Goal: Navigation & Orientation: Find specific page/section

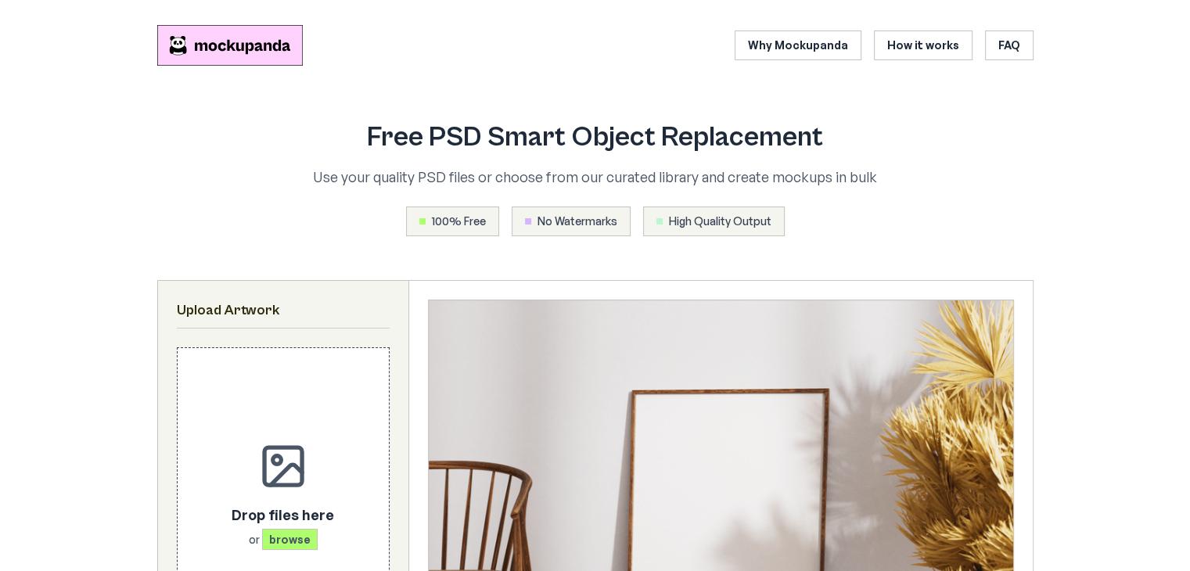
click at [920, 231] on div "100% Free No Watermarks High Quality Output" at bounding box center [595, 222] width 701 height 30
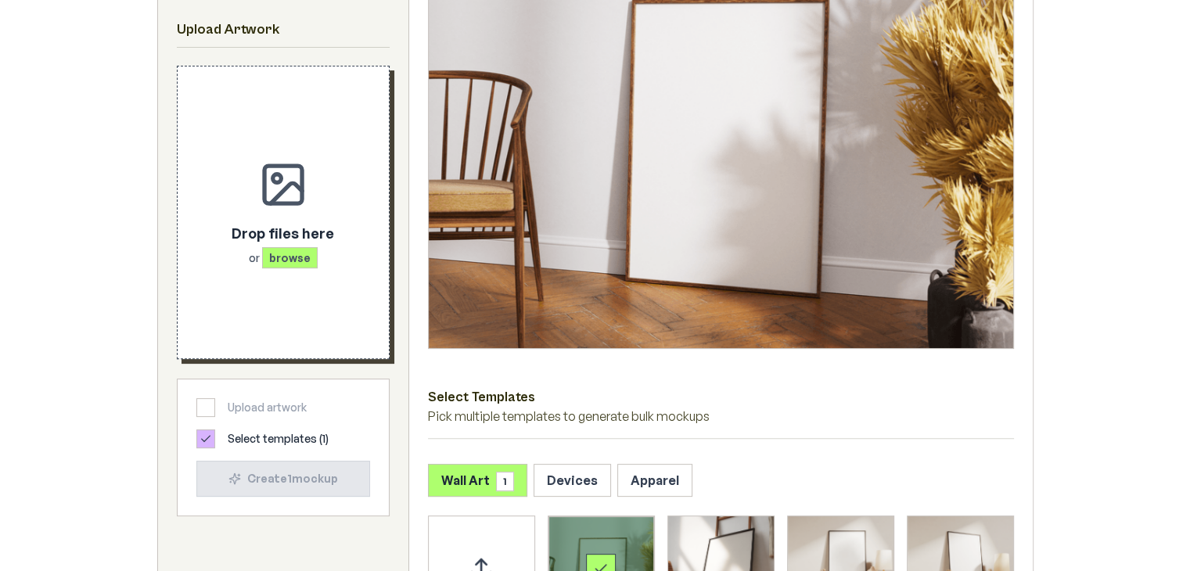
scroll to position [391, 0]
click at [301, 252] on span "browse" at bounding box center [290, 257] width 56 height 21
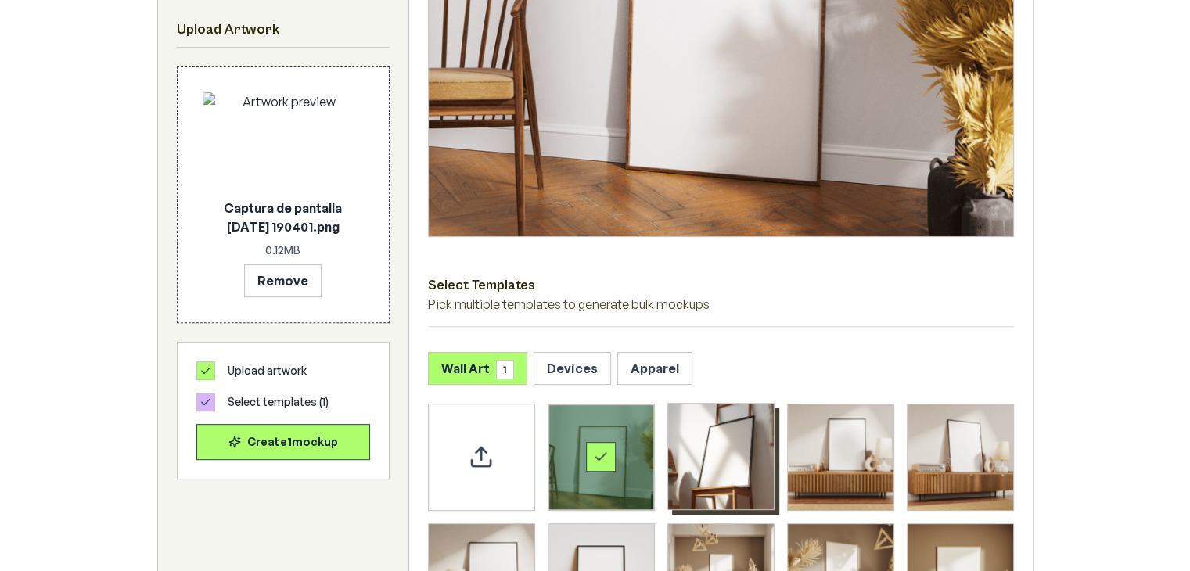
scroll to position [548, 0]
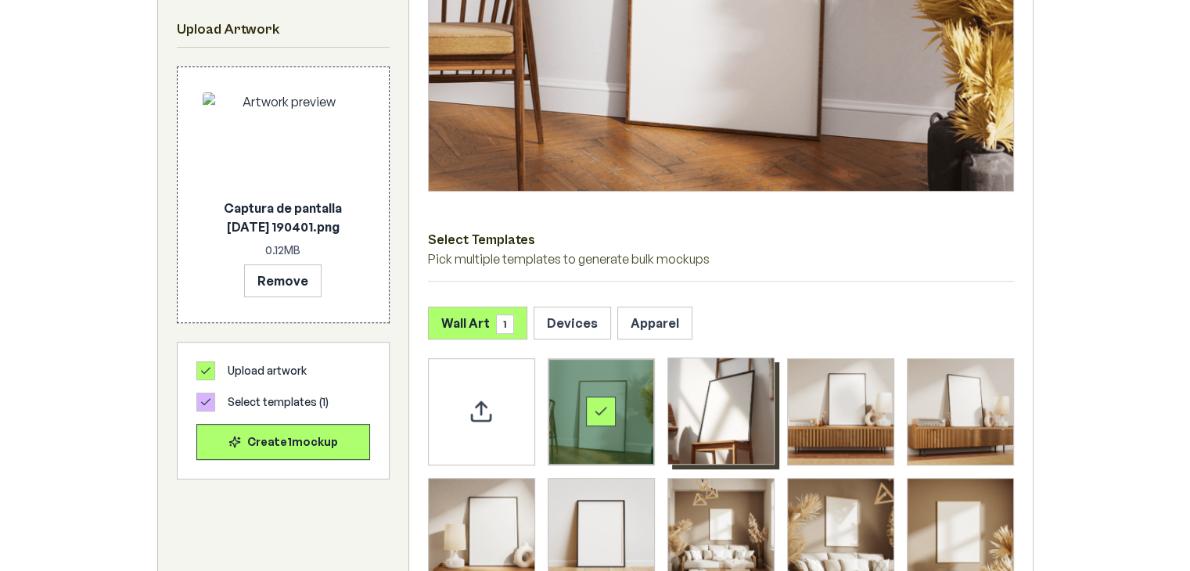
click at [720, 398] on img "Select template Framed Poster 2" at bounding box center [721, 411] width 106 height 106
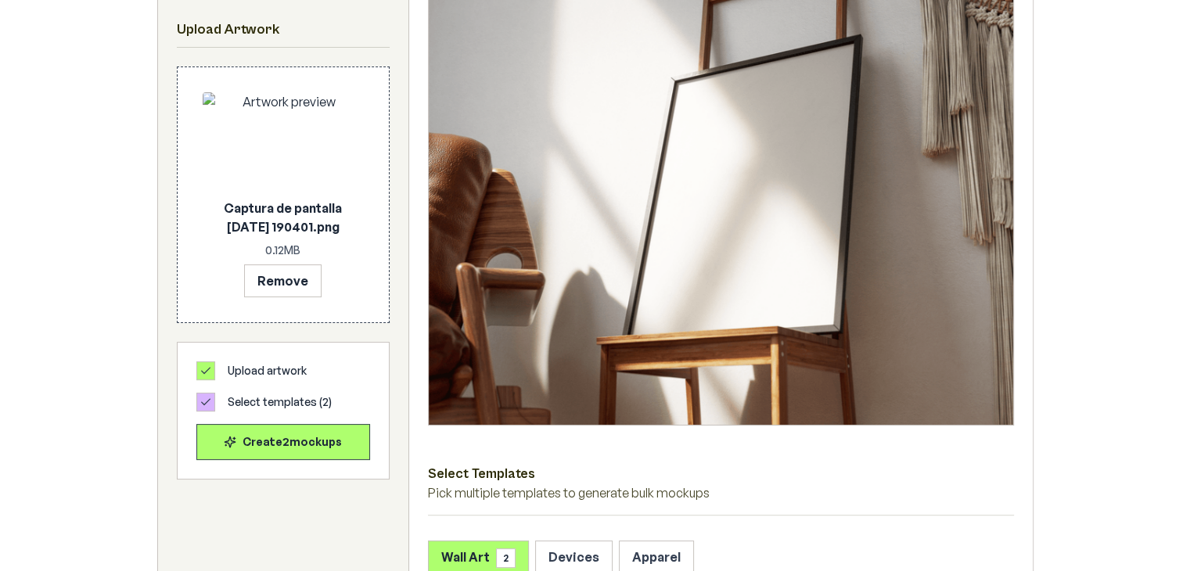
scroll to position [313, 0]
click at [636, 185] on img at bounding box center [721, 206] width 584 height 438
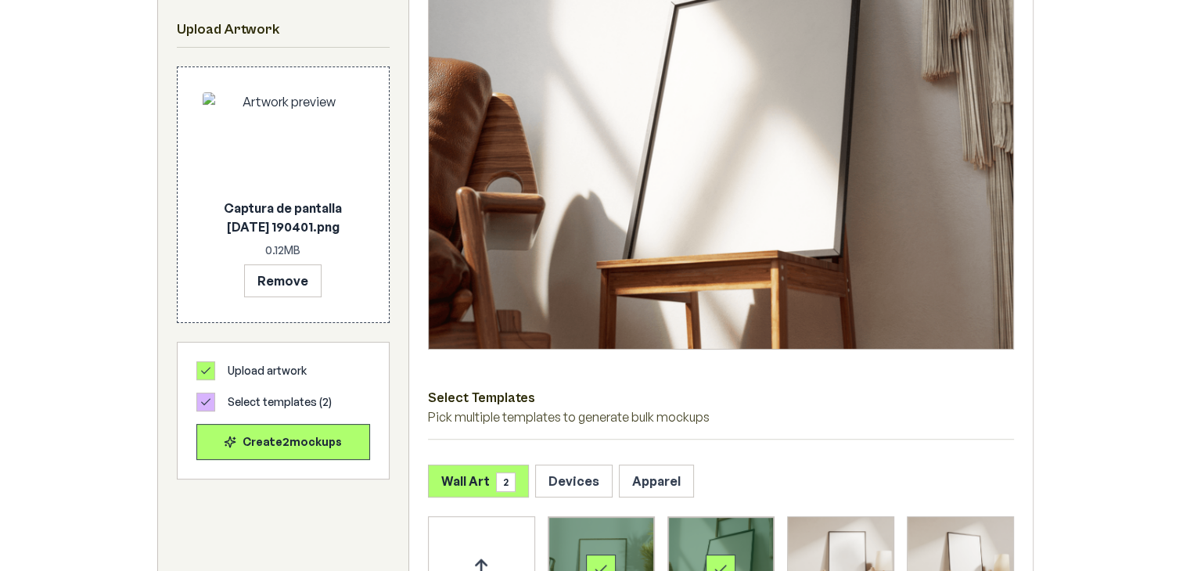
scroll to position [469, 0]
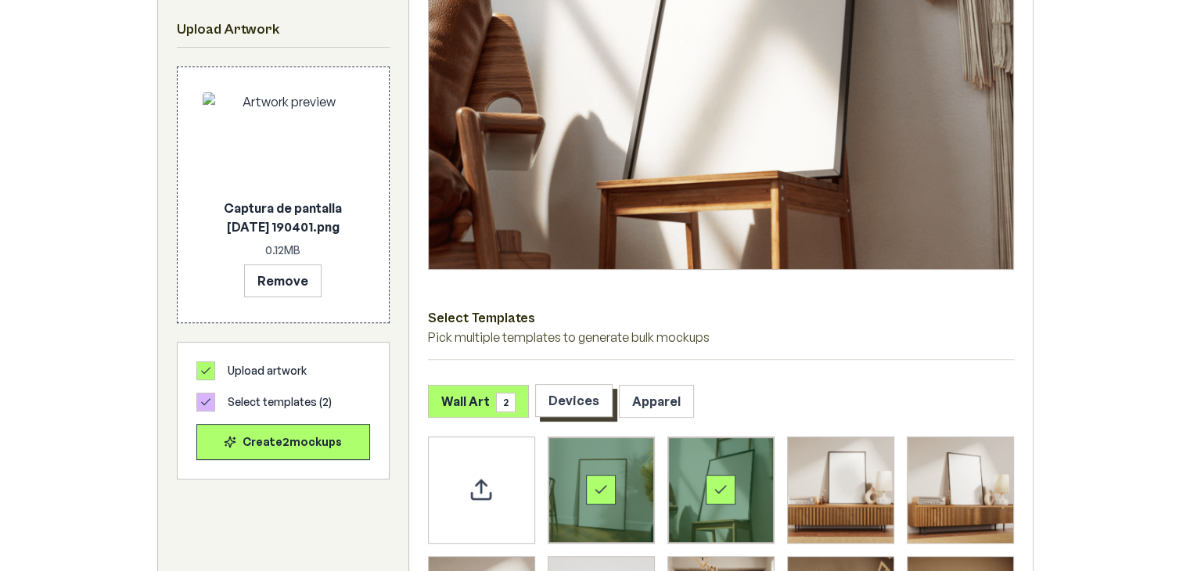
click at [556, 392] on button "Devices" at bounding box center [573, 400] width 77 height 33
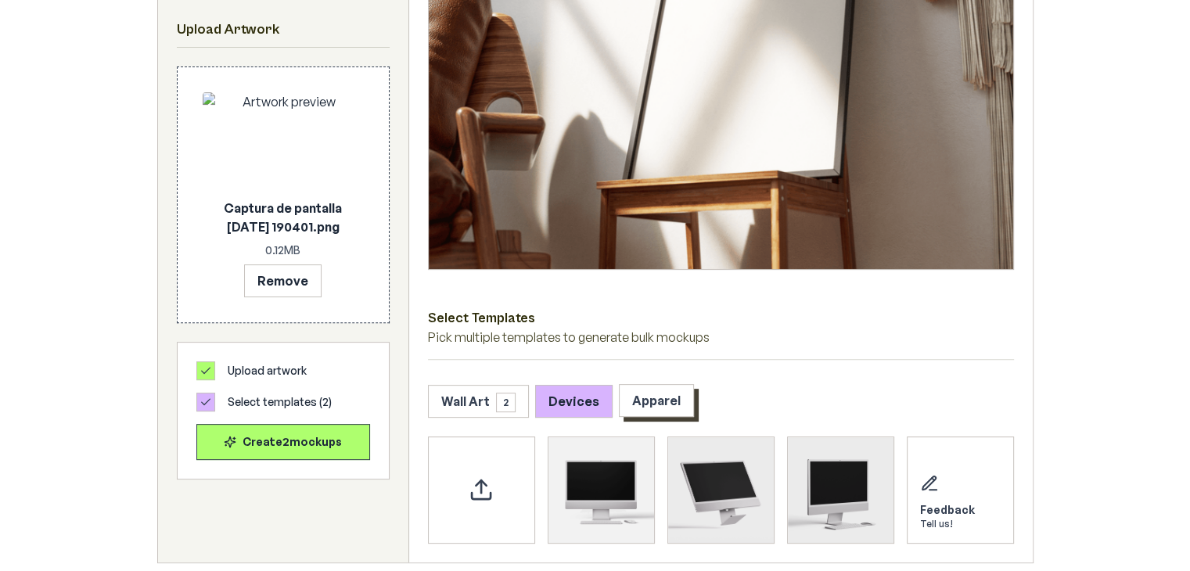
click at [632, 393] on button "Apparel" at bounding box center [656, 400] width 75 height 33
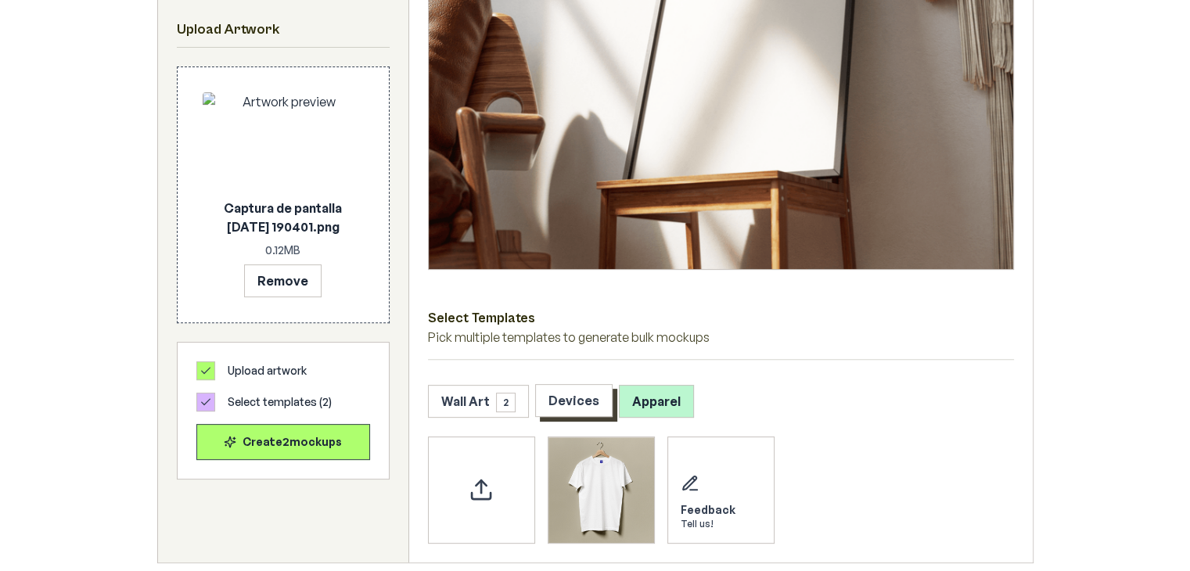
click at [573, 400] on button "Devices" at bounding box center [573, 400] width 77 height 33
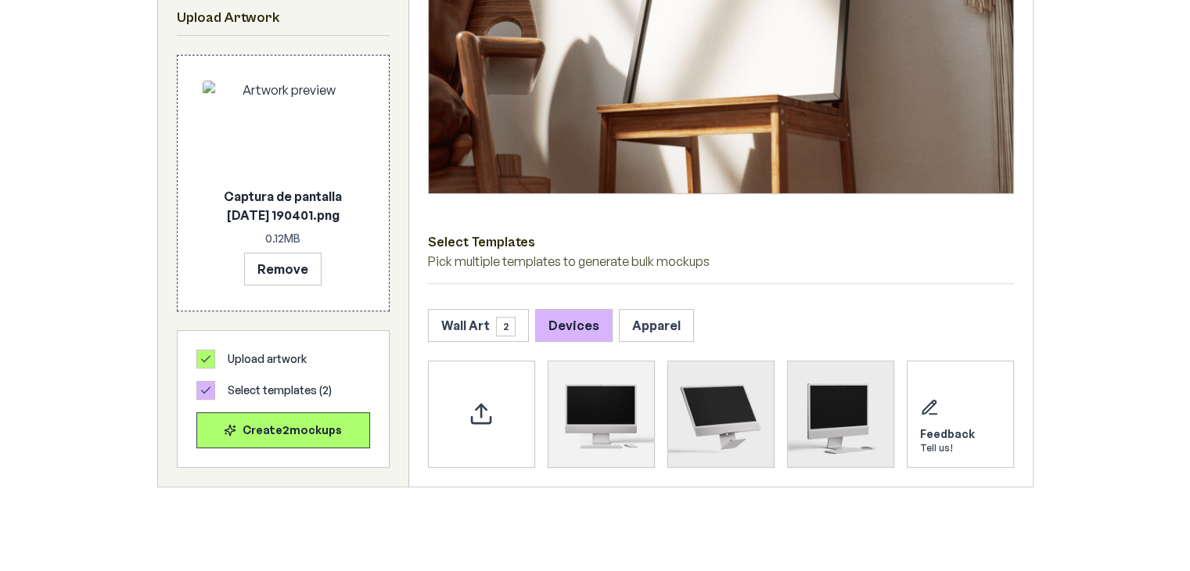
scroll to position [626, 0]
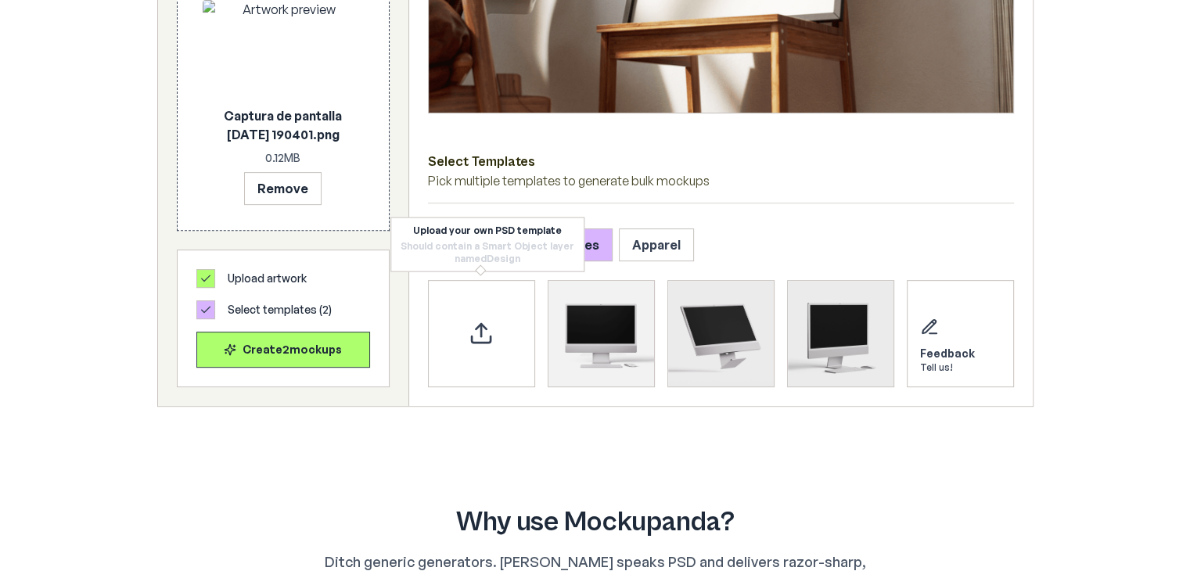
click at [469, 246] on div "Should contain a Smart Object layer named Design" at bounding box center [487, 252] width 174 height 25
click at [468, 236] on button "Wall Art 2" at bounding box center [478, 244] width 101 height 33
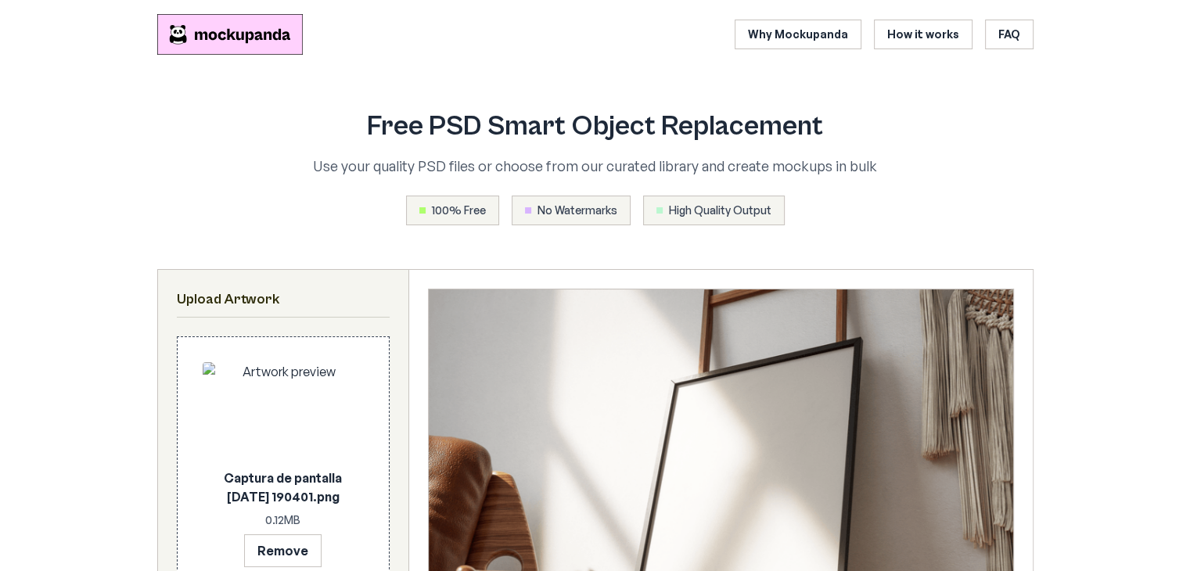
scroll to position [0, 0]
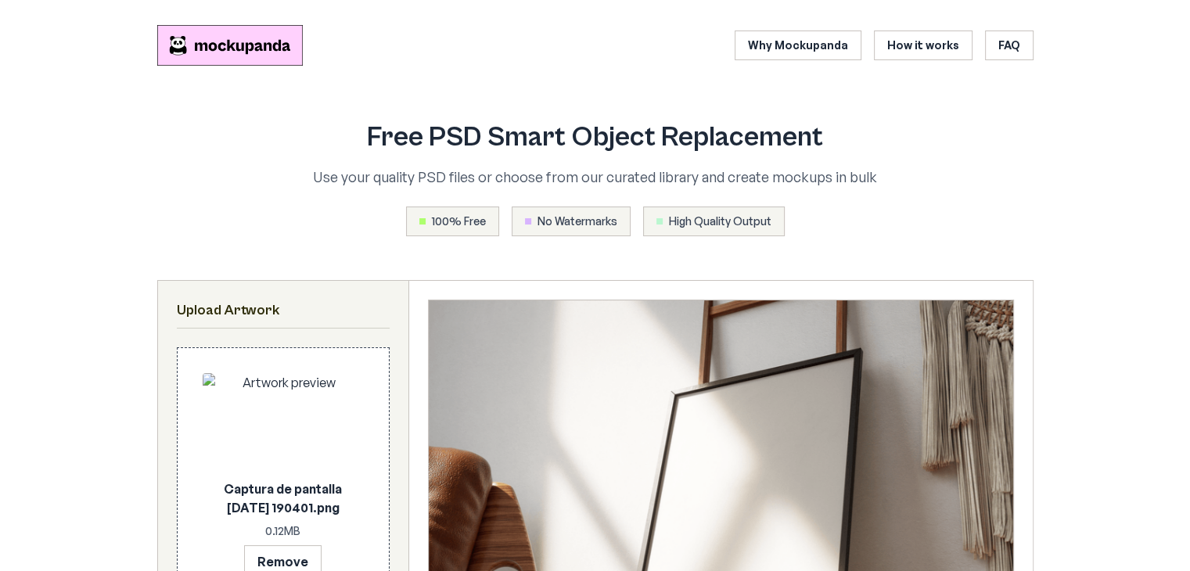
click at [992, 149] on div "Free PSD Smart Object Replacement Use your quality PSD files or choose from our…" at bounding box center [595, 179] width 876 height 164
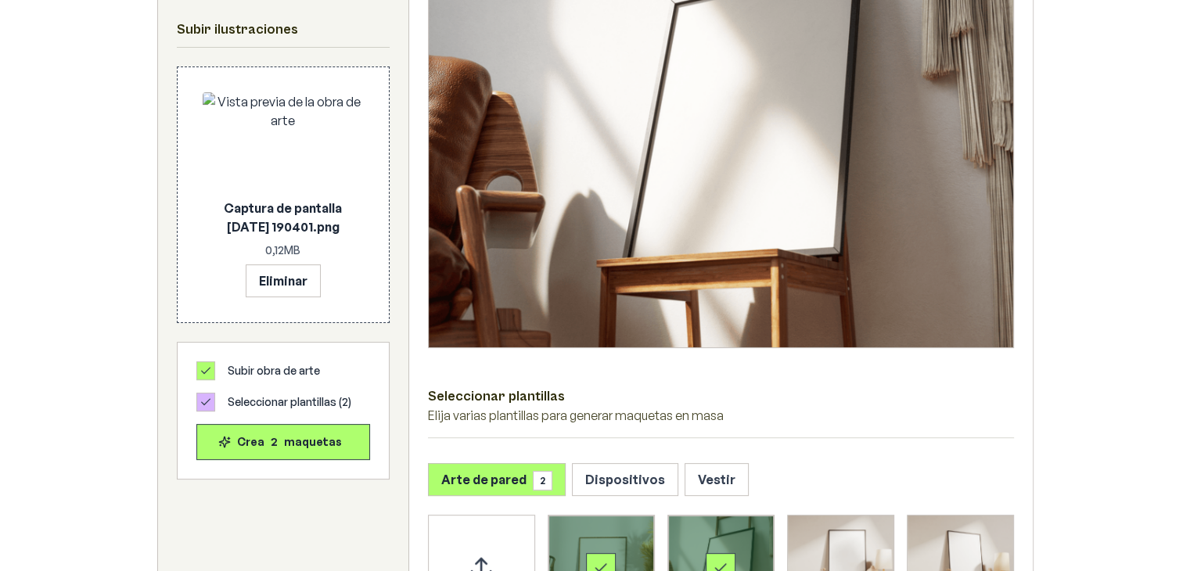
scroll to position [469, 0]
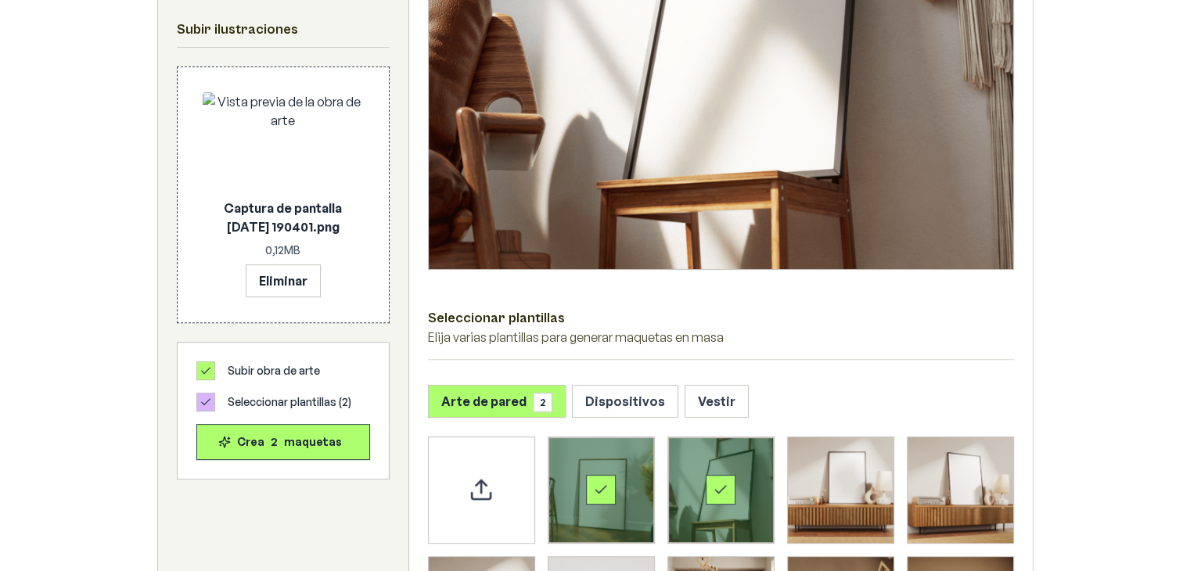
click at [738, 476] on div "Seleccionar plantilla Póster enmarcado 2" at bounding box center [721, 490] width 106 height 106
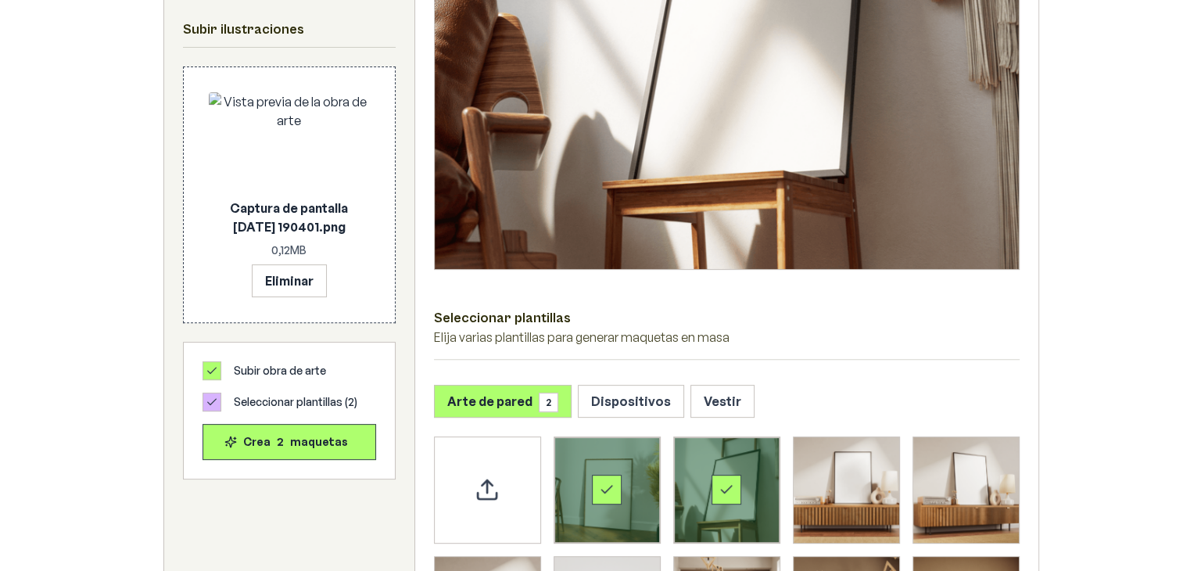
scroll to position [0, 0]
